Goal: Transaction & Acquisition: Purchase product/service

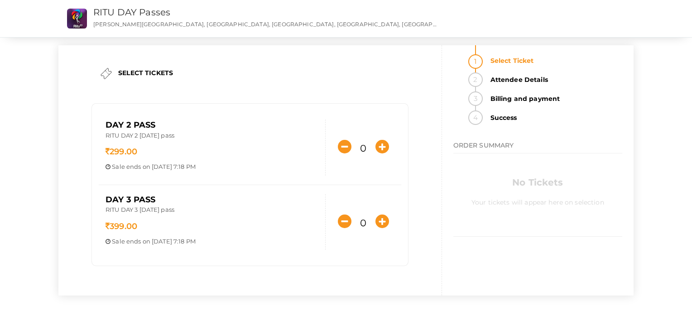
click at [485, 65] on li "Select Ticket" at bounding box center [553, 58] width 137 height 27
click at [382, 144] on icon "button" at bounding box center [382, 147] width 14 height 14
type input "1"
